Goal: Transaction & Acquisition: Purchase product/service

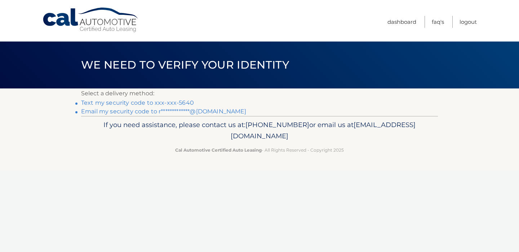
click at [206, 109] on link "**********" at bounding box center [164, 111] width 166 height 7
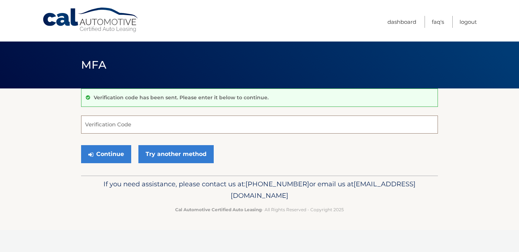
click at [240, 127] on input "Verification Code" at bounding box center [259, 124] width 357 height 18
paste input "805600"
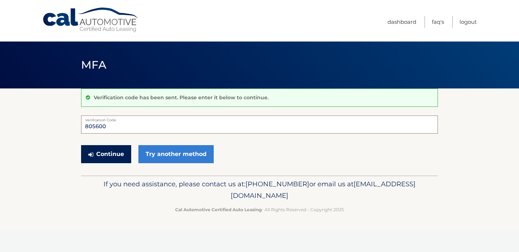
type input "805600"
click at [110, 152] on button "Continue" at bounding box center [106, 154] width 50 height 18
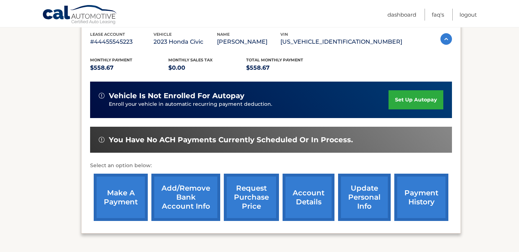
scroll to position [185, 0]
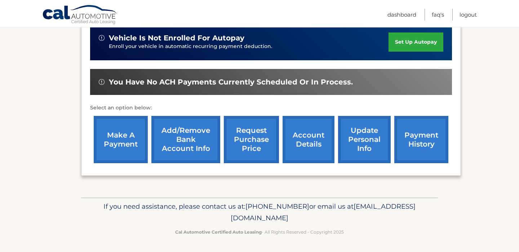
click at [126, 153] on link "make a payment" at bounding box center [121, 139] width 54 height 47
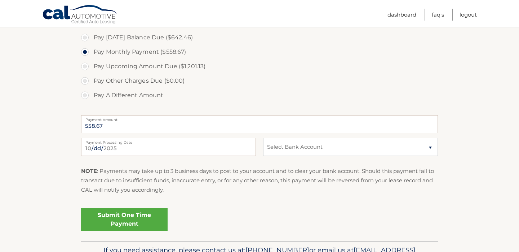
scroll to position [271, 0]
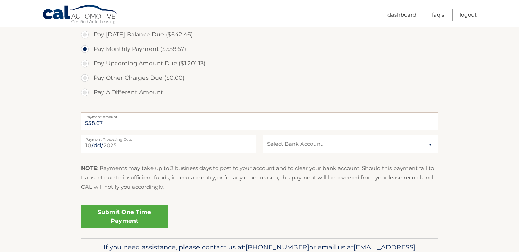
click at [138, 38] on label "Pay Today's Balance Due ($642.46)" at bounding box center [259, 34] width 357 height 14
click at [91, 38] on input "Pay Today's Balance Due ($642.46)" at bounding box center [87, 33] width 7 height 12
radio input "true"
type input "642.46"
click at [136, 49] on label "Pay Monthly Payment ($558.67)" at bounding box center [259, 49] width 357 height 14
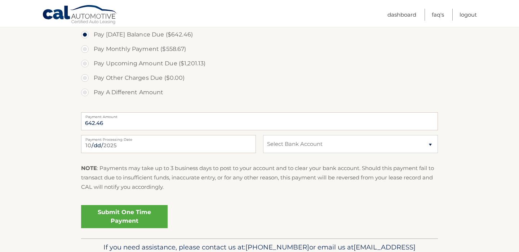
click at [91, 49] on input "Pay Monthly Payment ($558.67)" at bounding box center [87, 48] width 7 height 12
radio input "true"
type input "558.67"
drag, startPoint x: 129, startPoint y: 216, endPoint x: 240, endPoint y: 183, distance: 115.3
click at [240, 183] on fieldset "Pay Today's Balance Due ($642.46) Pay Monthly Payment ($558.67) Pay Upcoming Am…" at bounding box center [259, 131] width 357 height 213
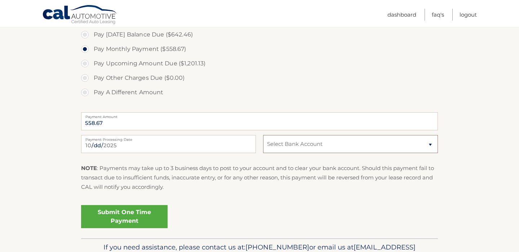
click at [302, 153] on select "Select Bank Account Checking JPMORGAN CHASE BANK, NA *****3621 Checking CAPITAL…" at bounding box center [350, 144] width 175 height 18
click at [263, 135] on select "Select Bank Account Checking JPMORGAN CHASE BANK, NA *****3621 Checking CAPITAL…" at bounding box center [350, 144] width 175 height 18
click at [319, 140] on select "Select Bank Account Checking JPMORGAN CHASE BANK, NA *****3621 Checking CAPITAL…" at bounding box center [350, 144] width 175 height 18
select select "NDU5ZGExZjgtODcxYi00NWY5LTkwYTEtMDhjMDJkMjNjYTYz"
click at [263, 135] on select "Select Bank Account Checking JPMORGAN CHASE BANK, NA *****3621 Checking CAPITAL…" at bounding box center [350, 144] width 175 height 18
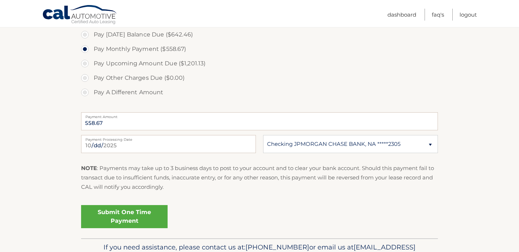
click at [295, 164] on p "NOTE : Payments may take up to 3 business days to post to your account and to c…" at bounding box center [259, 177] width 357 height 28
click at [136, 211] on link "Submit One Time Payment" at bounding box center [124, 216] width 87 height 23
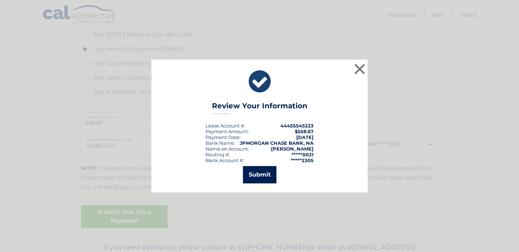
click at [260, 183] on button "Submit" at bounding box center [260, 174] width 34 height 17
